Goal: Find specific page/section: Find specific page/section

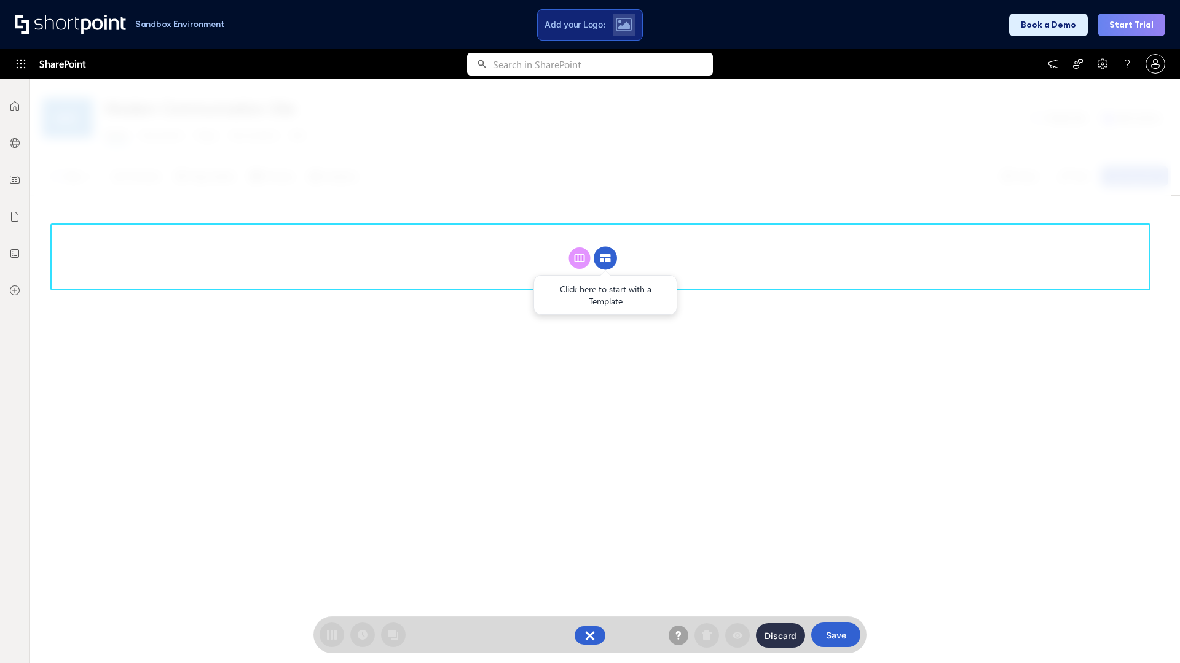
click at [605, 258] on circle at bounding box center [604, 258] width 23 height 23
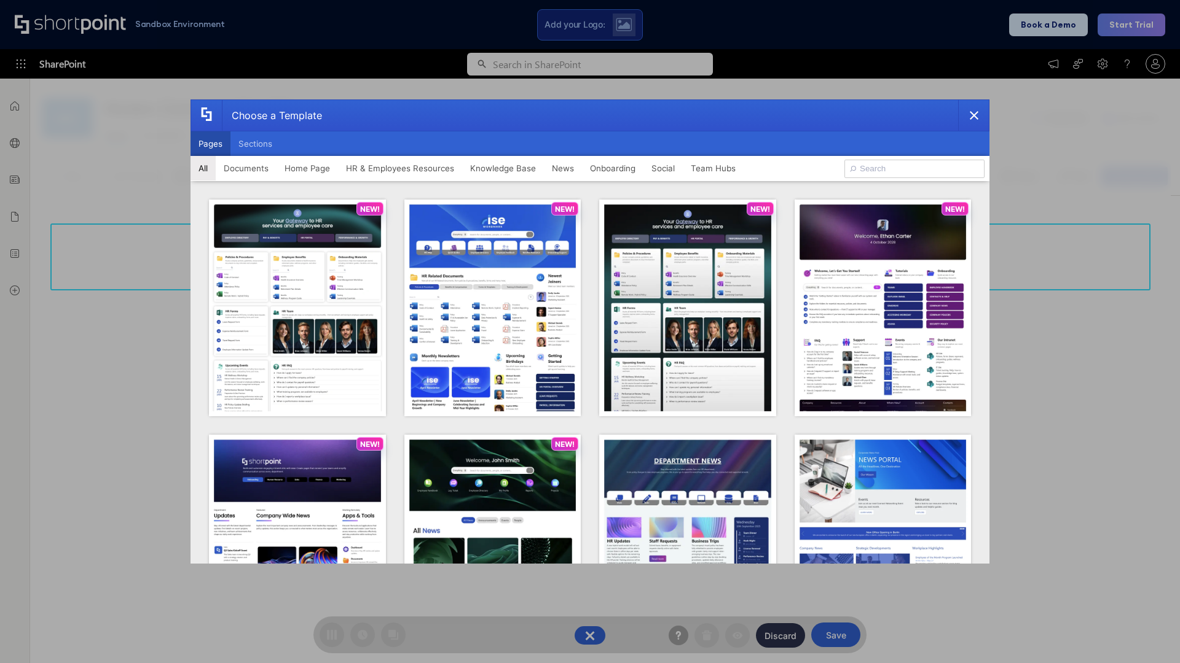
click at [210, 144] on button "Pages" at bounding box center [210, 143] width 40 height 25
type input "HR 1"
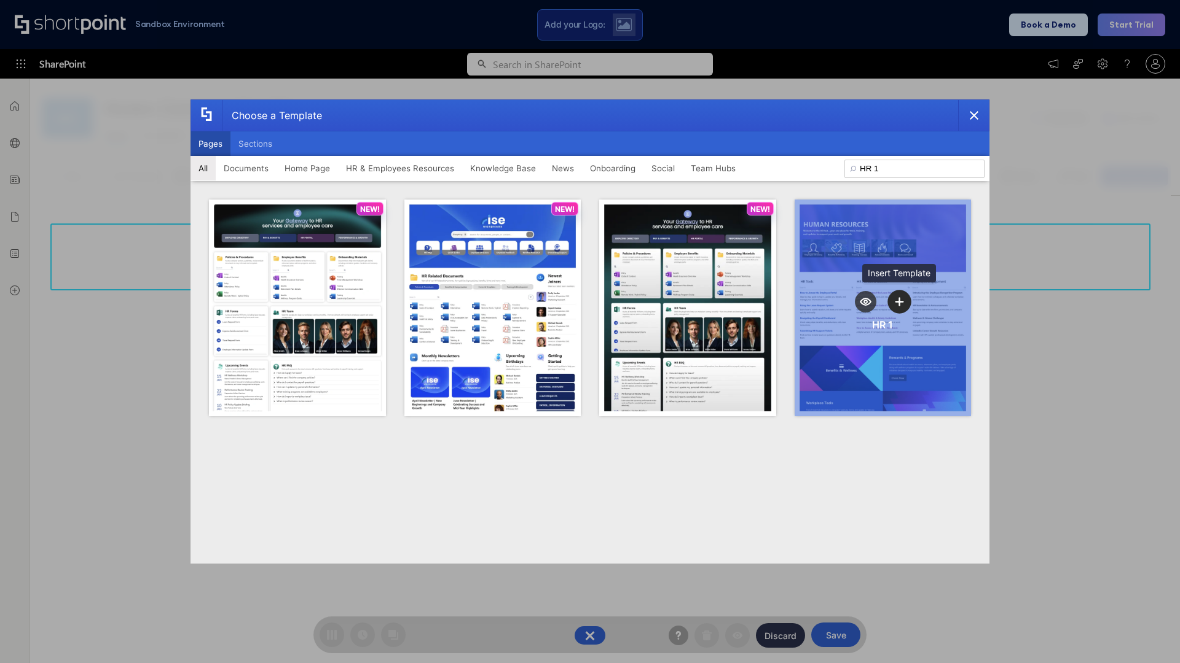
click at [899, 302] on icon "template selector" at bounding box center [899, 301] width 9 height 9
